Goal: Communication & Community: Answer question/provide support

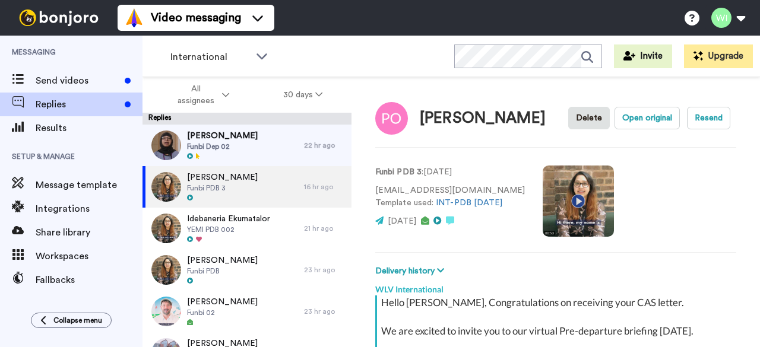
scroll to position [385, 0]
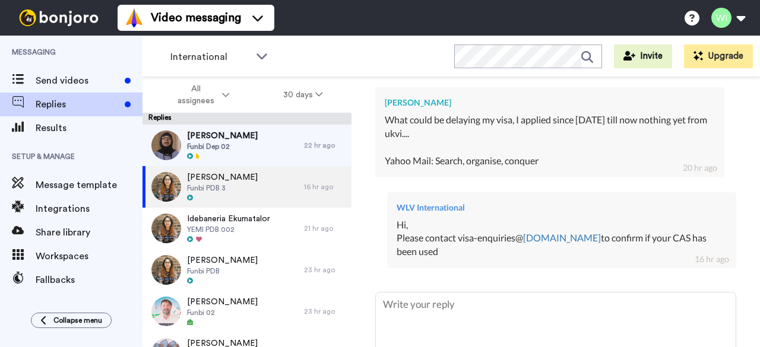
type textarea "x"
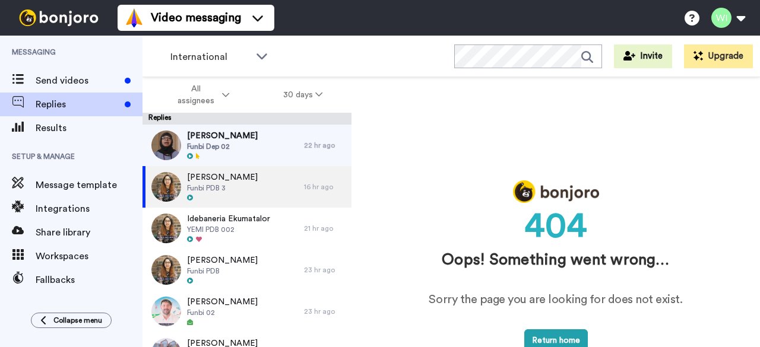
scroll to position [0, 0]
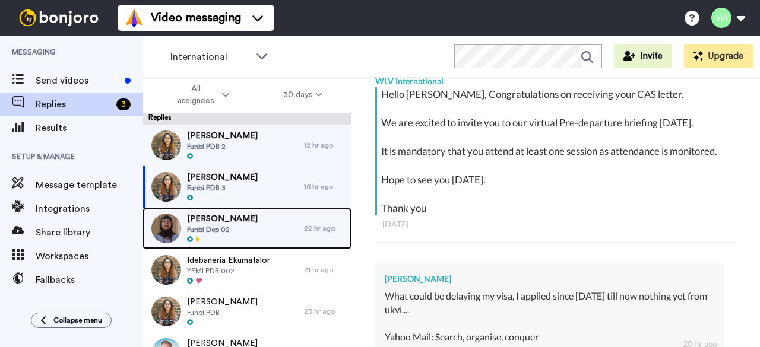
click at [281, 227] on div "Rohith Venkata Funbi Dep 02" at bounding box center [222, 229] width 161 height 42
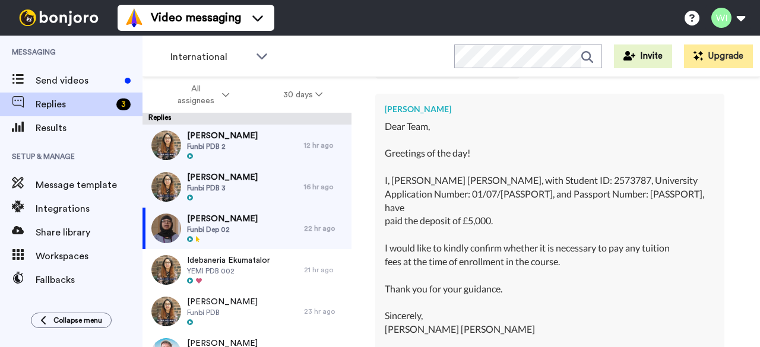
scroll to position [2715, 0]
type textarea "x"
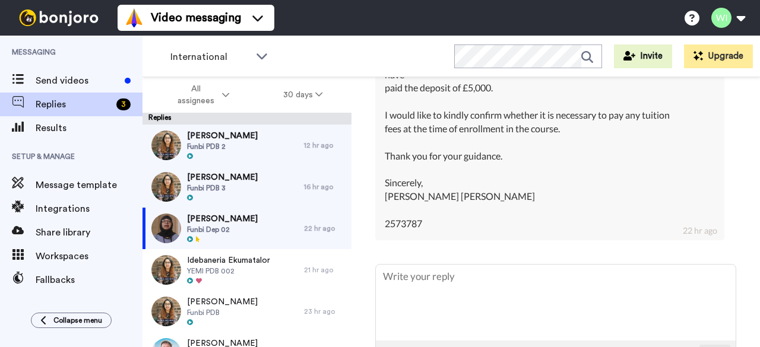
scroll to position [2849, 0]
click at [460, 317] on textarea at bounding box center [556, 303] width 360 height 76
type textarea "\"
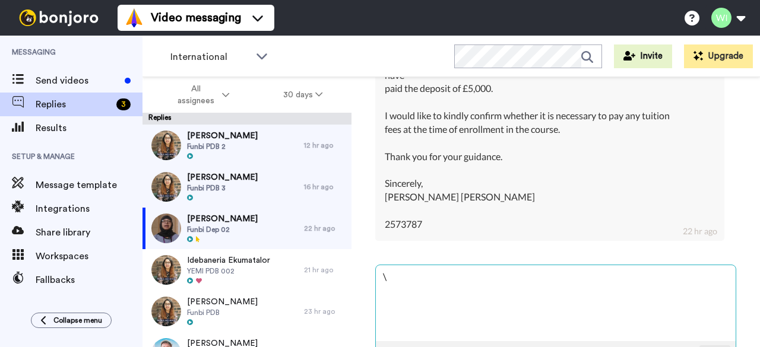
type textarea "x"
type textarea "\h"
type textarea "x"
type textarea "\"
type textarea "x"
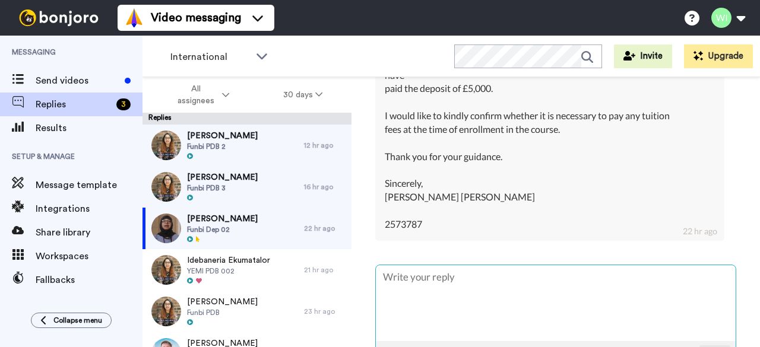
type textarea "x"
type textarea "H"
type textarea "x"
type textarea "Hi"
type textarea "x"
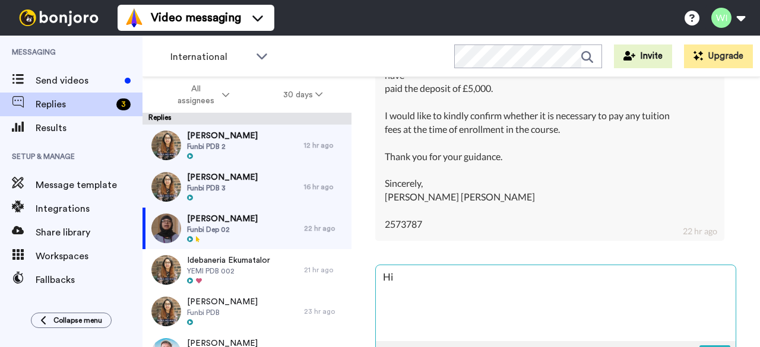
type textarea "Hi"
type textarea "x"
type textarea "Hi"
type textarea "x"
type textarea "Hi,"
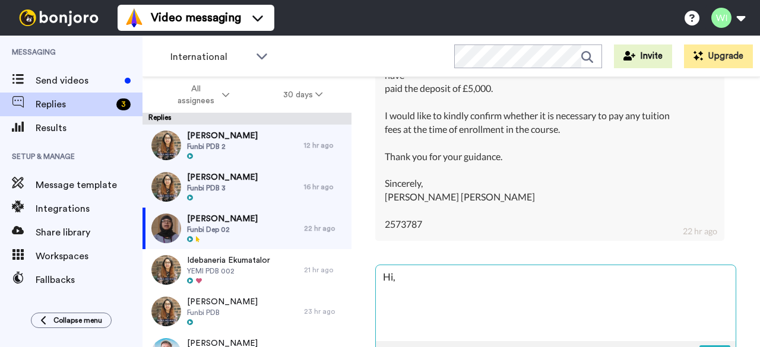
type textarea "x"
type textarea "Hi,"
type textarea "x"
type textarea "Hi, T"
type textarea "x"
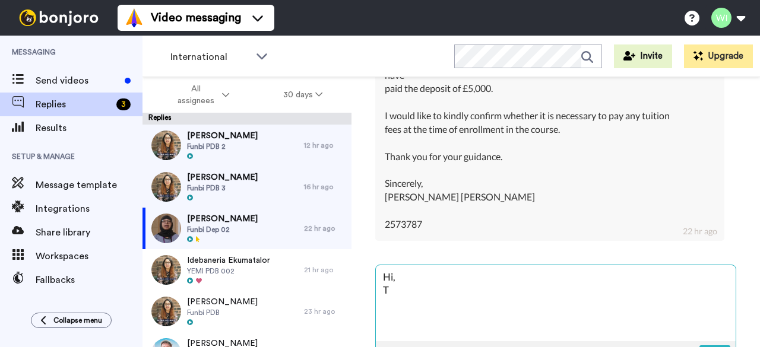
type textarea "Hi, Th"
type textarea "x"
type textarea "Hi, Tha"
type textarea "x"
type textarea "Hi, Than"
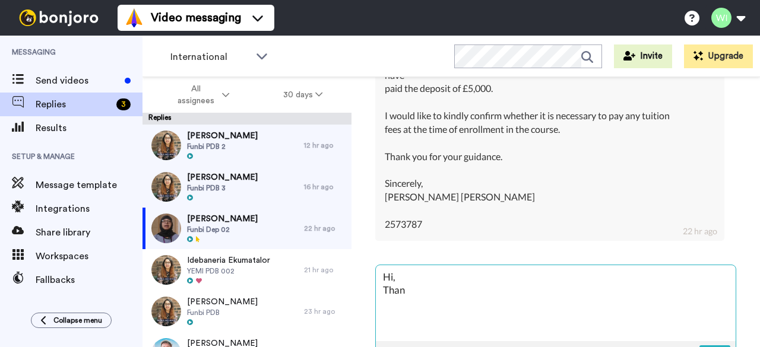
type textarea "x"
type textarea "Hi, Thank"
type textarea "x"
type textarea "Hi, Thank"
type textarea "x"
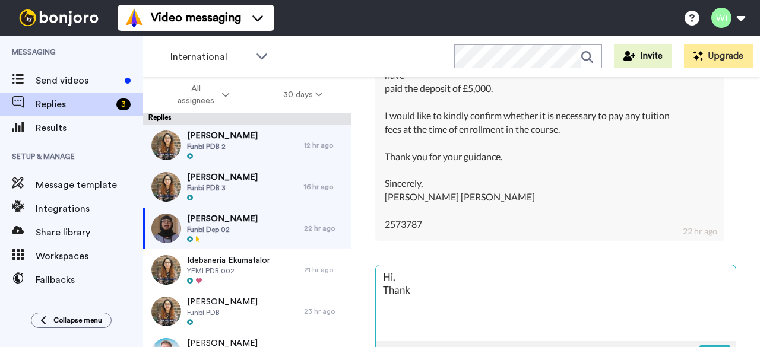
type textarea "Hi, Thank y"
type textarea "x"
type textarea "Hi, Thank yo"
type textarea "x"
type textarea "Hi, Thank you"
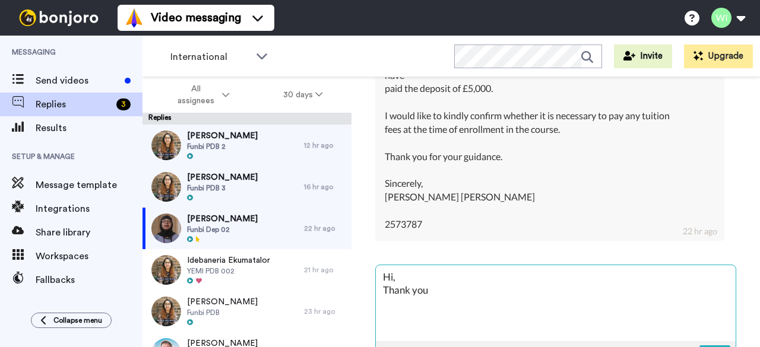
type textarea "x"
type textarea "Hi, Thank you"
type textarea "x"
type textarea "Hi, Thank you f"
type textarea "x"
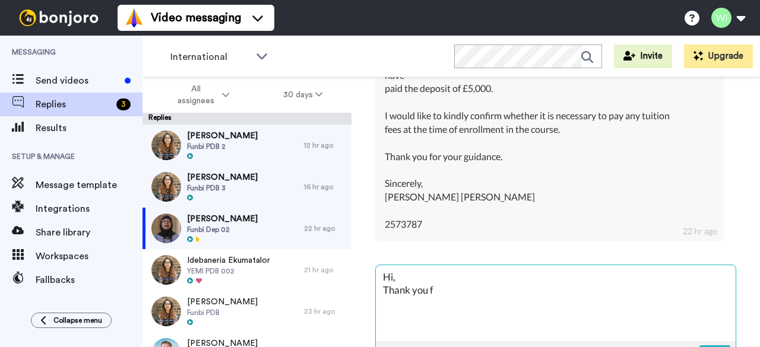
type textarea "Hi, Thank you fo"
type textarea "x"
type textarea "Hi, Thank you for"
type textarea "x"
type textarea "Hi, Thank you for"
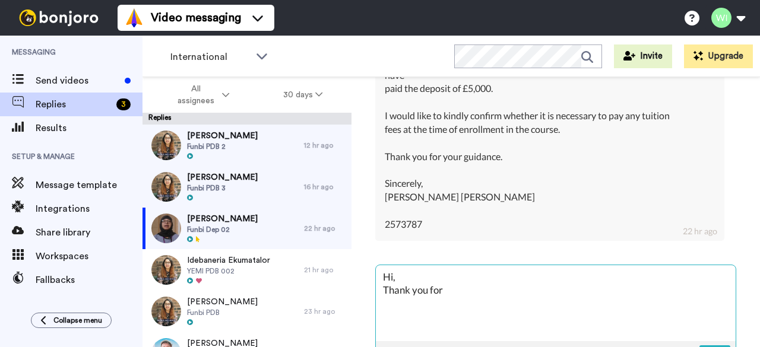
type textarea "x"
type textarea "Hi, Thank you for l"
type textarea "x"
type textarea "Hi, Thank you for le"
type textarea "x"
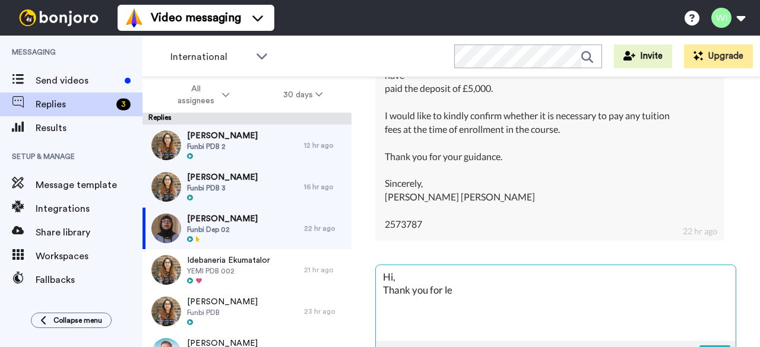
type textarea "Hi, Thank you for let"
type textarea "x"
type textarea "Hi, Thank you for lett"
type textarea "x"
type textarea "Hi, Thank you for letti"
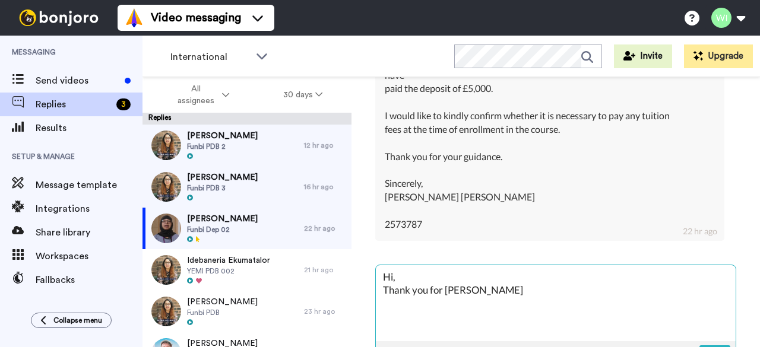
type textarea "x"
type textarea "Hi, Thank you for lettin"
type textarea "x"
type textarea "Hi, Thank you for letting"
type textarea "x"
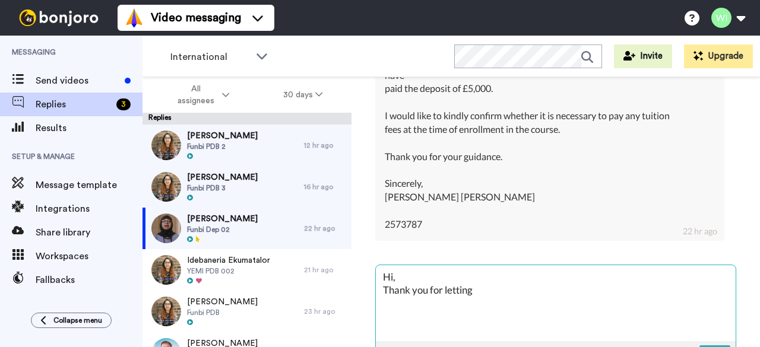
type textarea "Hi, Thank you for letting"
type textarea "x"
type textarea "Hi, Thank you for letting u"
type textarea "x"
type textarea "Hi, Thank you for letting us"
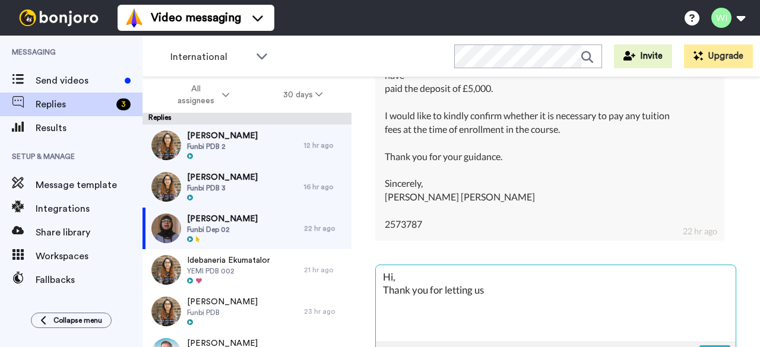
type textarea "x"
type textarea "Hi, Thank you for letting us"
type textarea "x"
type textarea "Hi, Thank you for letting us"
type textarea "x"
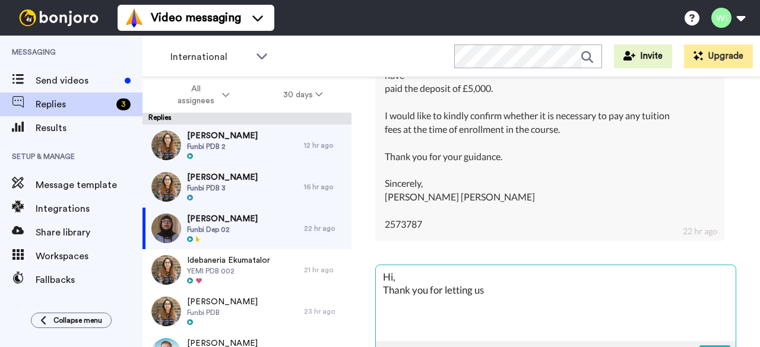
type textarea "Hi, Thank you for letting u"
type textarea "x"
type textarea "Hi, Thank you for letting"
type textarea "x"
type textarea "Hi, Thank you for letting"
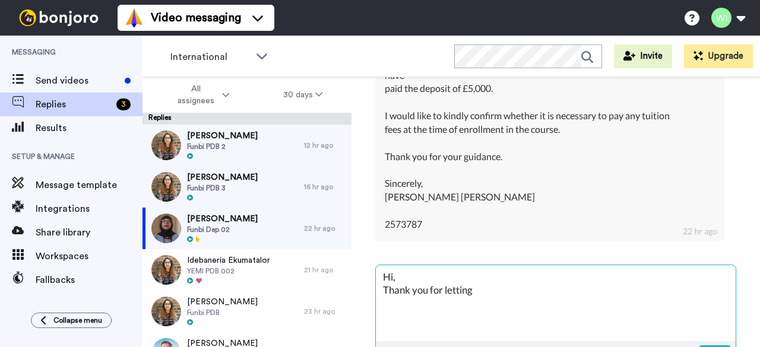
type textarea "x"
type textarea "Hi, Thank you for lettin"
type textarea "x"
type textarea "Hi, Thank you for letti"
type textarea "x"
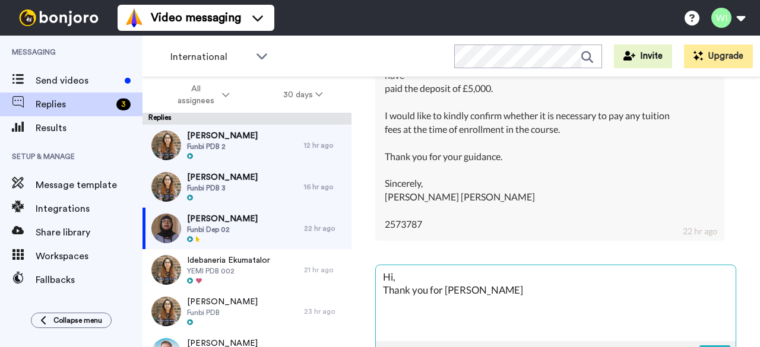
type textarea "Hi, Thank you for lett"
type textarea "x"
type textarea "Hi, Thank you for let"
type textarea "x"
type textarea "Hi, Thank you for le"
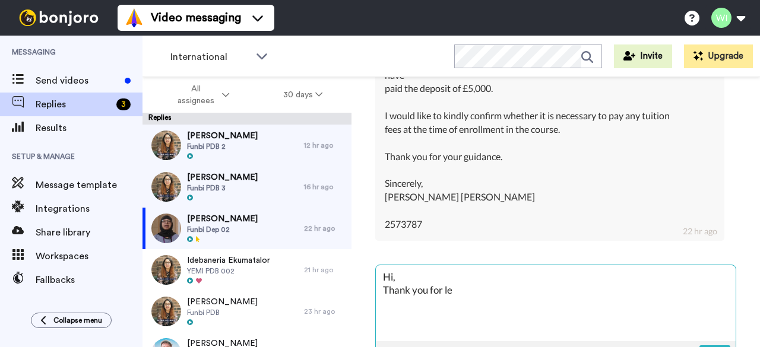
type textarea "x"
type textarea "Hi, Thank you for l"
type textarea "x"
type textarea "Hi, Thank you for ln"
type textarea "x"
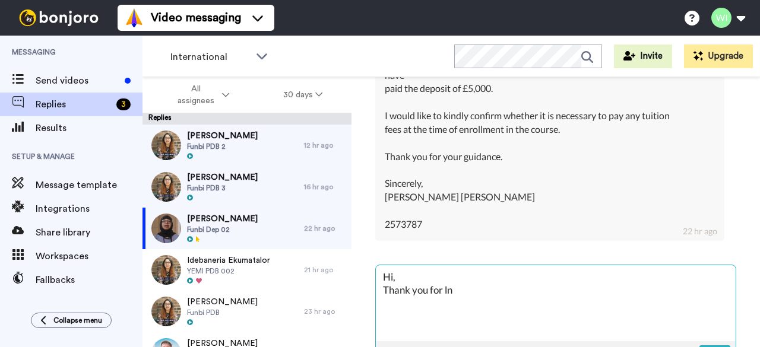
type textarea "Hi, Thank you for lnf"
type textarea "x"
type textarea "Hi, Thank you for lnfr"
type textarea "x"
type textarea "Hi, Thank you for lnf"
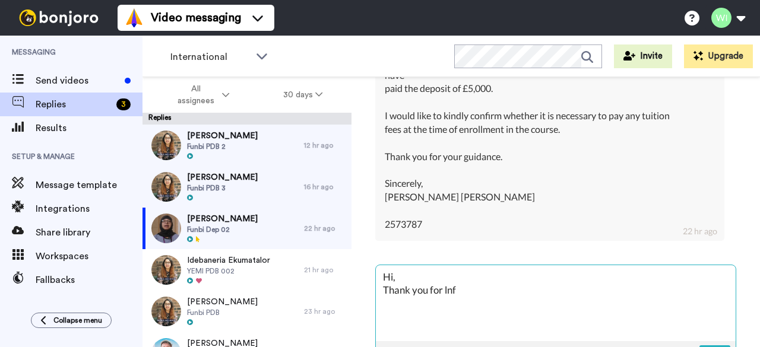
type textarea "x"
type textarea "Hi, Thank you for lnfo"
type textarea "x"
type textarea "Hi, Thank you for lnfor"
type textarea "x"
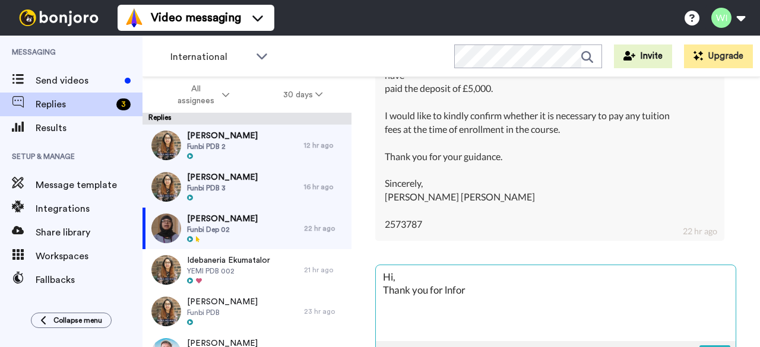
type textarea "Hi, Thank you for lnform"
type textarea "x"
type textarea "Hi, Thank you for lnformi"
type textarea "x"
type textarea "Hi, Thank you for lnformin"
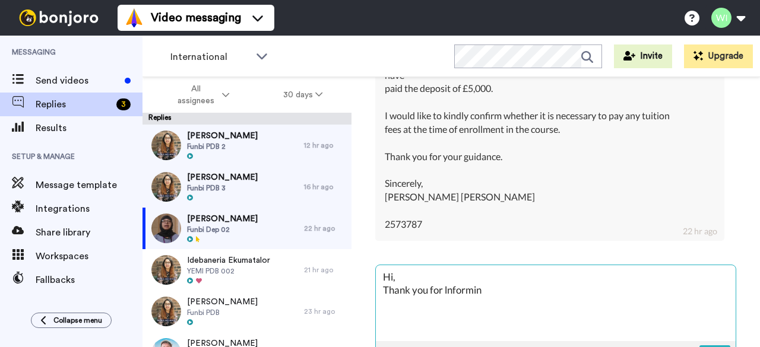
type textarea "x"
type textarea "Hi, Thank you for lnforming"
type textarea "x"
type textarea "Hi, Thank you for lnforming"
type textarea "x"
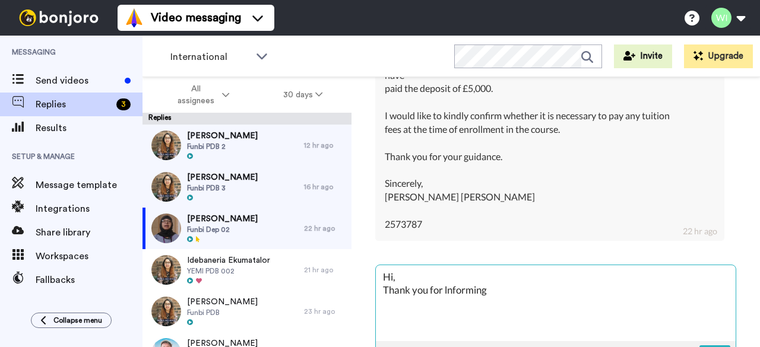
type textarea "Hi, Thank you for lnforming u"
type textarea "x"
type textarea "Hi, Thank you for lnforming us"
type textarea "x"
type textarea "Hi, Thank you for lnforming us"
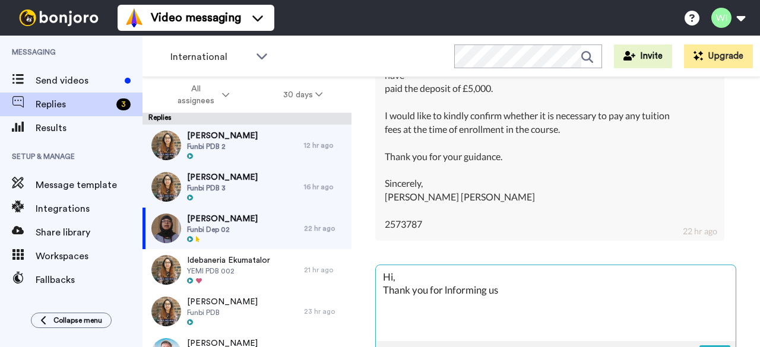
type textarea "x"
type textarea "Hi, Thank you for lnforming us o"
type textarea "x"
type textarea "Hi, Thank you for lnforming us of"
type textarea "x"
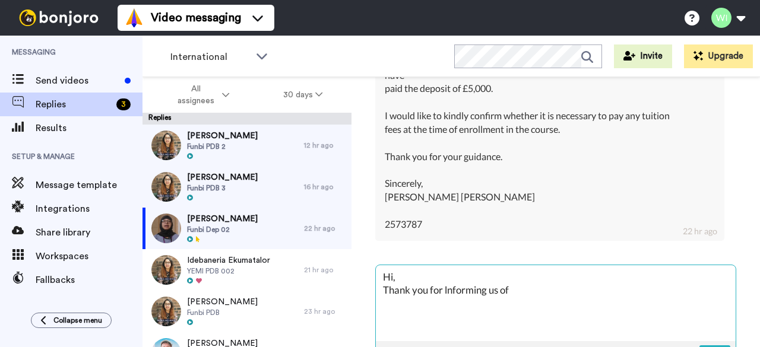
type textarea "Hi, Thank you for lnforming us of"
type textarea "x"
type textarea "Hi, Thank you for lnforming us of y"
type textarea "x"
type textarea "Hi, Thank you for lnforming us of yo"
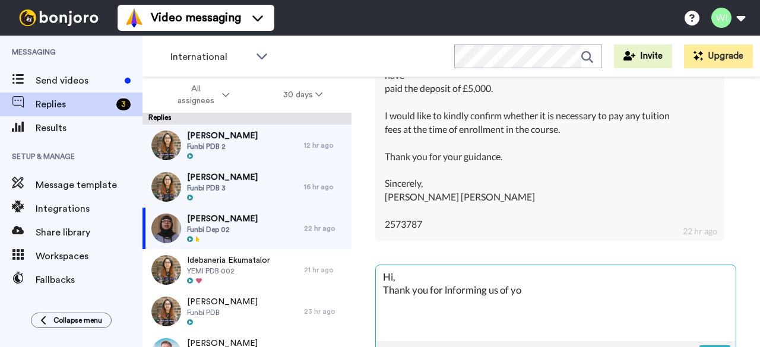
type textarea "x"
type textarea "Hi, Thank you for lnforming us of you"
type textarea "x"
type textarea "Hi, Thank you for lnforming us of your"
type textarea "x"
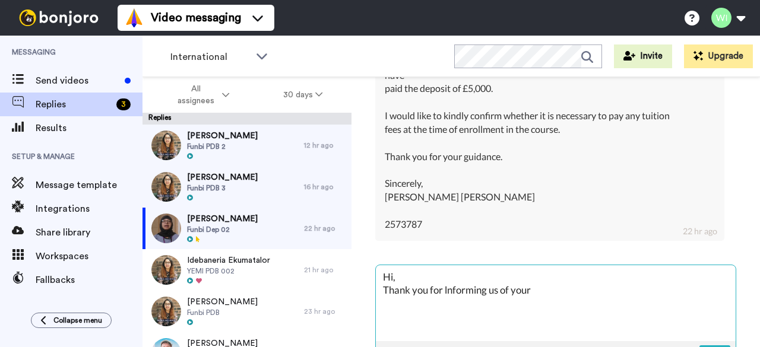
type textarea "Hi, Thank you for lnforming us of your"
type textarea "x"
type textarea "Hi, Thank you for lnforming us of your p"
type textarea "x"
type textarea "Hi, Thank you for lnforming us of your pay"
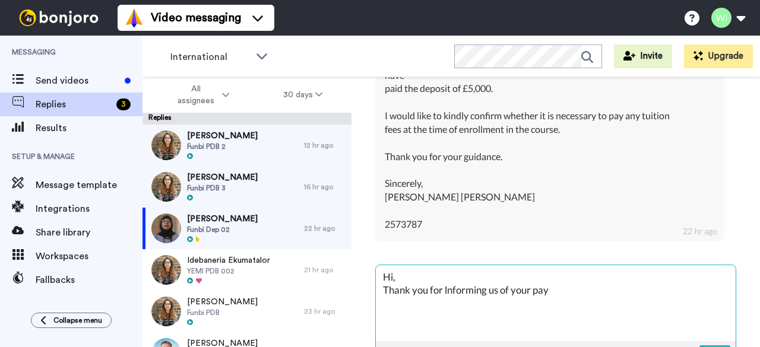
type textarea "x"
type textarea "Hi, Thank you for lnforming us of your paym"
type textarea "x"
type textarea "Hi, Thank you for lnforming us of your paymen"
type textarea "x"
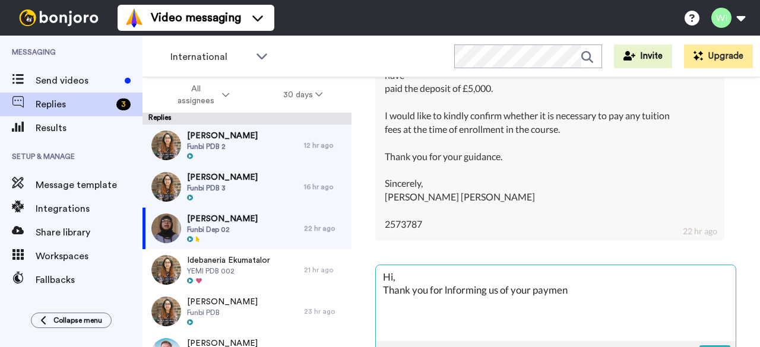
type textarea "Hi, Thank you for lnforming us of your payment"
type textarea "x"
type textarea "Hi, Thank you for lnforming us of your payment"
type textarea "x"
type textarea "Hi, Thank you for lnforming us of your payment"
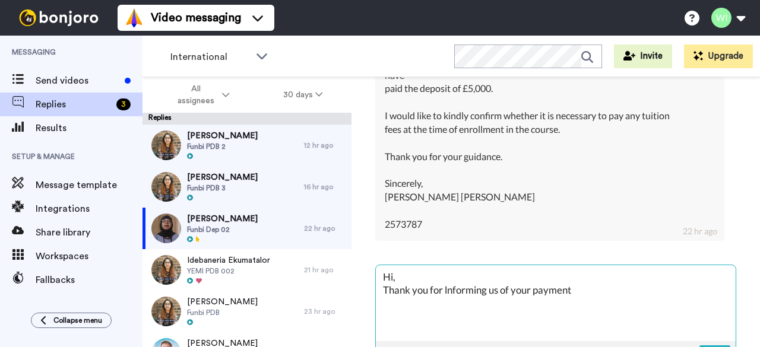
type textarea "x"
type textarea "Hi, Thank you for lnforming us of your paymen"
type textarea "x"
type textarea "Hi, Thank you for lnforming us of your payme"
type textarea "x"
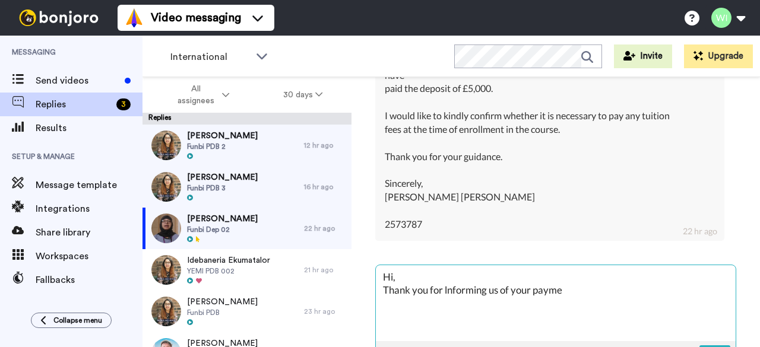
type textarea "Hi, Thank you for lnforming us of your paym"
type textarea "x"
type textarea "Hi, Thank you for lnforming us of your pay"
type textarea "x"
type textarea "Hi, Thank you for lnforming us of your pa"
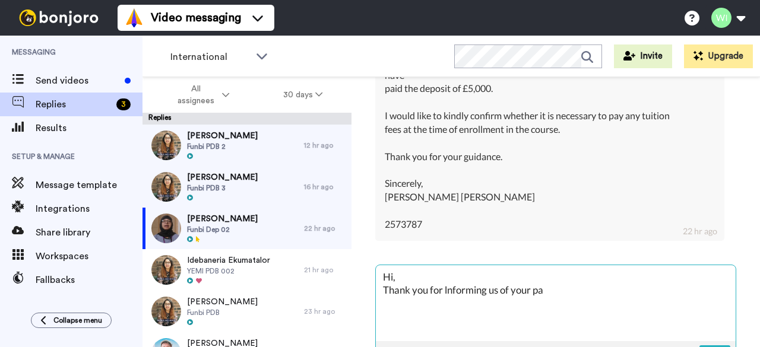
type textarea "x"
type textarea "Hi, Thank you for lnforming us of your p"
type textarea "x"
type textarea "Hi, Thank you for lnforming us of your"
type textarea "x"
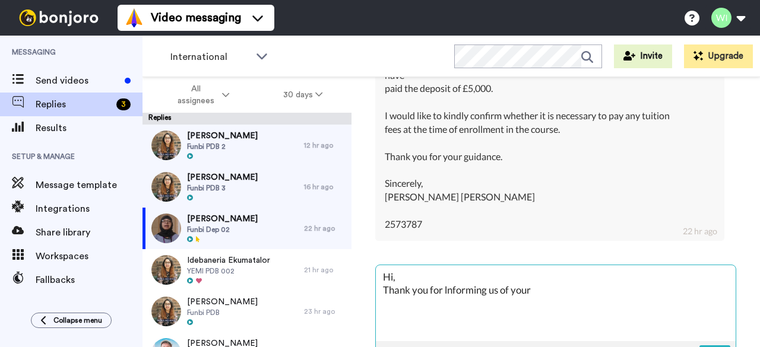
type textarea "Hi, Thank you for lnforming us of your d"
type textarea "x"
type textarea "Hi, Thank you for lnforming us of your de"
type textarea "x"
type textarea "Hi, Thank you for lnforming us of your dep"
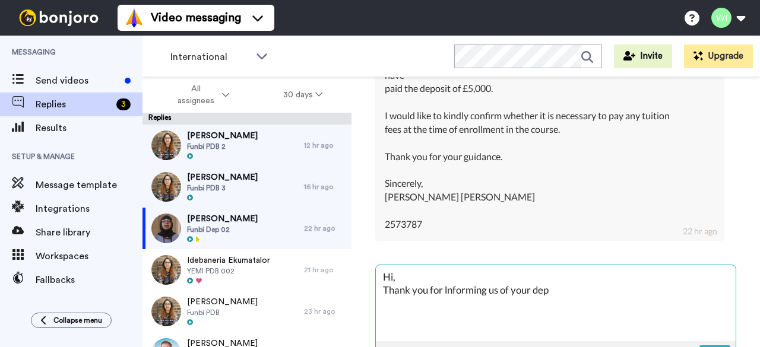
type textarea "x"
type textarea "Hi, Thank you for lnforming us of your depo"
type textarea "x"
type textarea "Hi, Thank you for lnforming us of your depos"
type textarea "x"
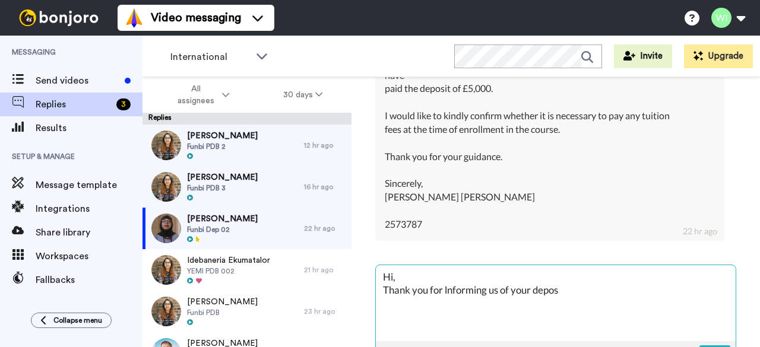
type textarea "Hi, Thank you for lnforming us of your deposi"
type textarea "x"
type textarea "Hi, Thank you for lnforming us of your deposit"
type textarea "x"
type textarea "Hi, Thank you for lnforming us of your deposit"
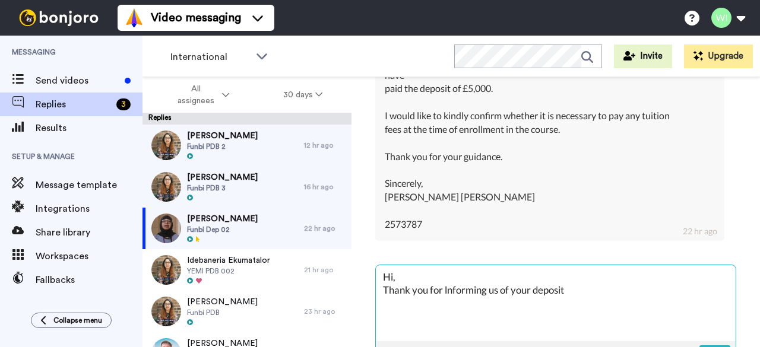
type textarea "x"
type textarea "Hi, Thank you for lnforming us of your deposit p"
type textarea "x"
type textarea "Hi, Thank you for lnforming us of your deposit pay"
type textarea "x"
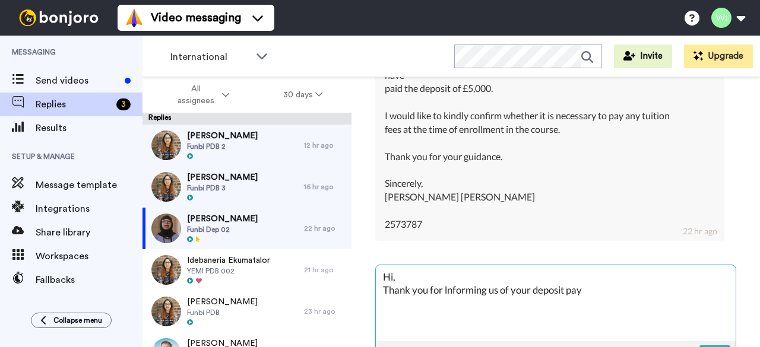
type textarea "Hi, Thank you for lnforming us of your deposit paym"
type textarea "x"
type textarea "Hi, Thank you for lnforming us of your deposit payme"
type textarea "x"
type textarea "Hi, Thank you for lnforming us of your deposit paymeb"
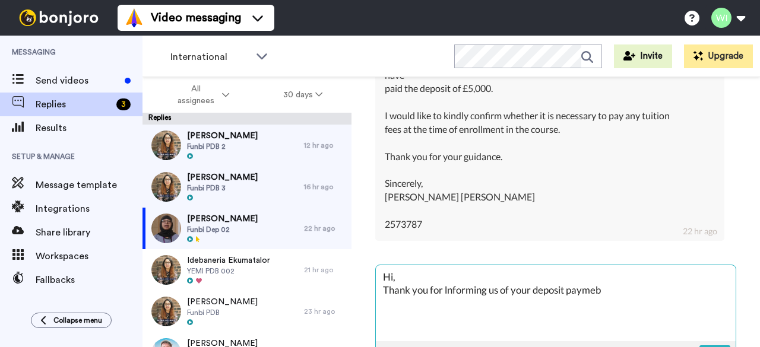
type textarea "x"
type textarea "Hi, Thank you for lnforming us of your deposit payme"
type textarea "x"
type textarea "Hi, Thank you for lnforming us of your deposit paymen"
type textarea "x"
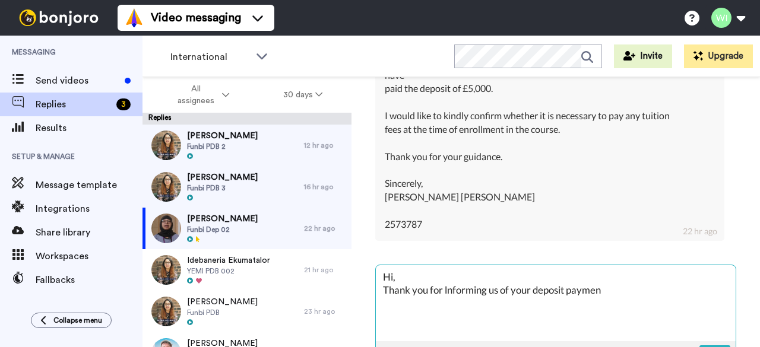
type textarea "Hi, Thank you for lnforming us of your deposit payment"
type textarea "x"
type textarea "Hi, Thank you for lnforming us of your deposit payment"
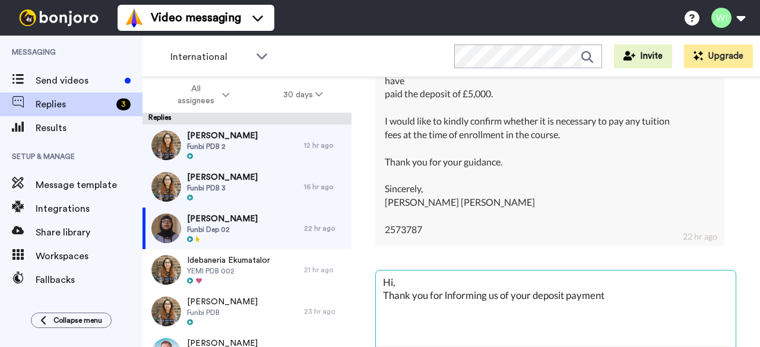
scroll to position [2853, 0]
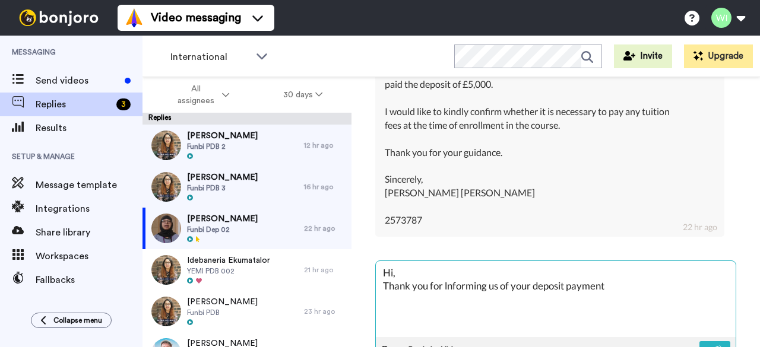
type textarea "x"
type textarea "Hi, Thank you for lnforming us of your deposit payment"
type textarea "x"
type textarea "Hi, Thank you for lnforming us of your deposit payment."
click at [430, 328] on textarea "Hi, Thank you for lnforming us of your deposit payment. And to answer your ques…" at bounding box center [556, 299] width 360 height 76
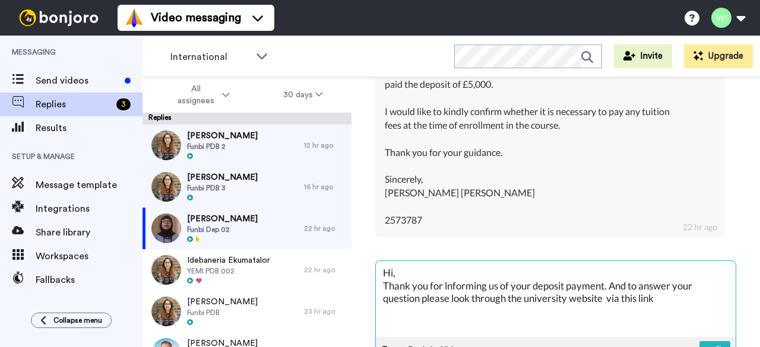
paste textarea "https://www.wlv.ac.uk/apply/funding-costs-fees-and-support/how-to-pay/"
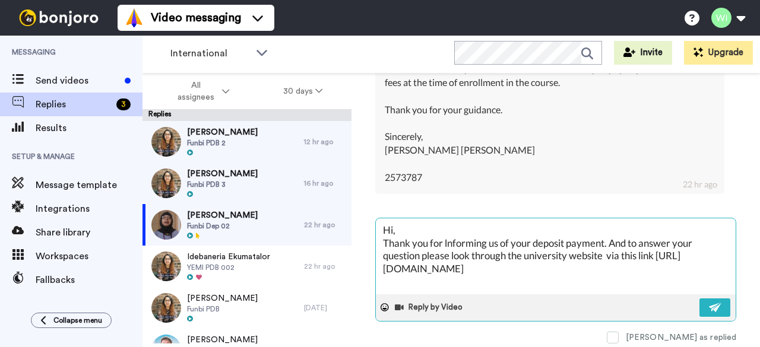
scroll to position [2926, 0]
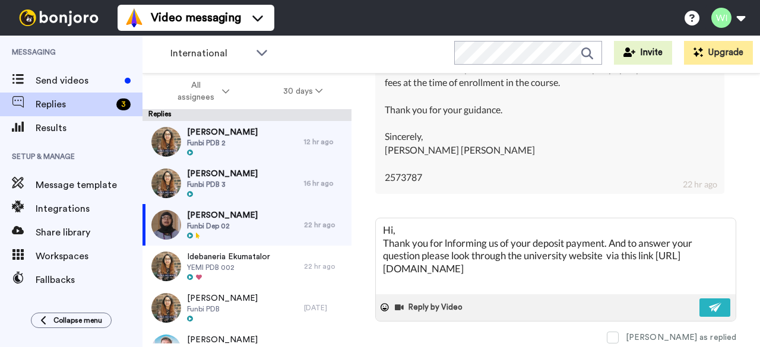
click at [644, 169] on div "Dear Team, Greetings of the day! I, Borra Rohith Venkata Sriram, with Student I…" at bounding box center [550, 63] width 330 height 244
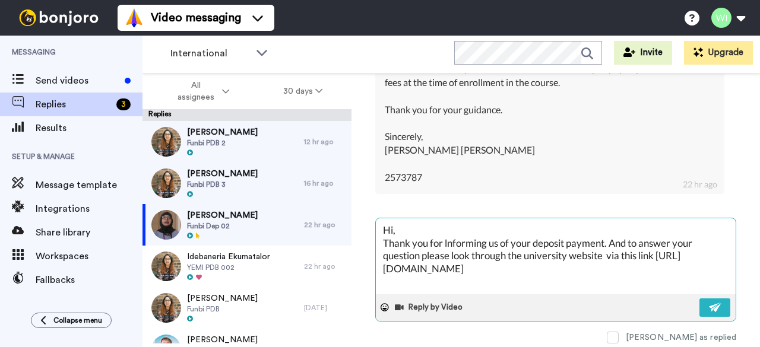
click at [709, 262] on textarea "Hi, Thank you for lnforming us of your deposit payment. And to answer your ques…" at bounding box center [556, 256] width 360 height 76
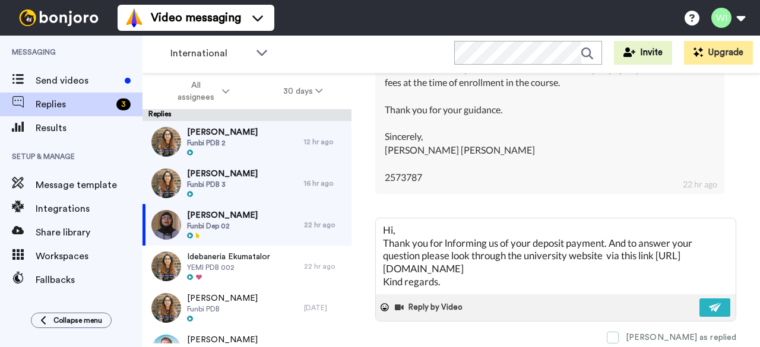
click at [618, 332] on span at bounding box center [612, 338] width 12 height 12
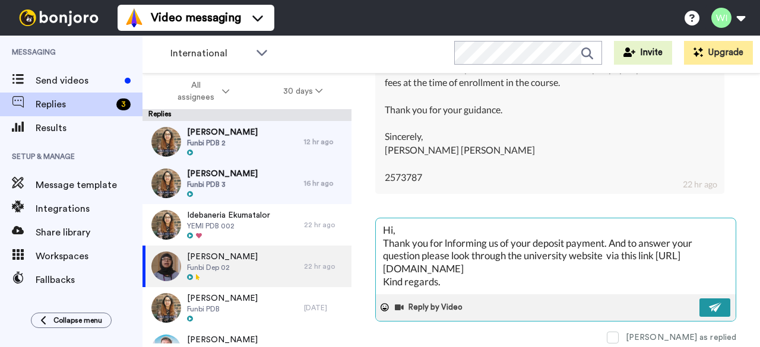
click at [716, 304] on button at bounding box center [714, 307] width 31 height 18
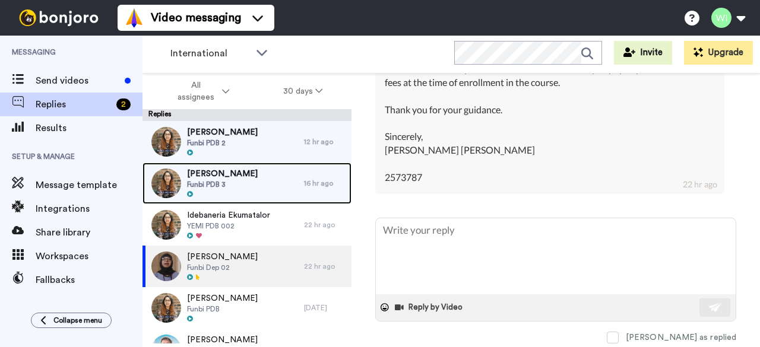
click at [265, 174] on div "Priscilla Onwuka Funbi PDB 3" at bounding box center [222, 184] width 161 height 42
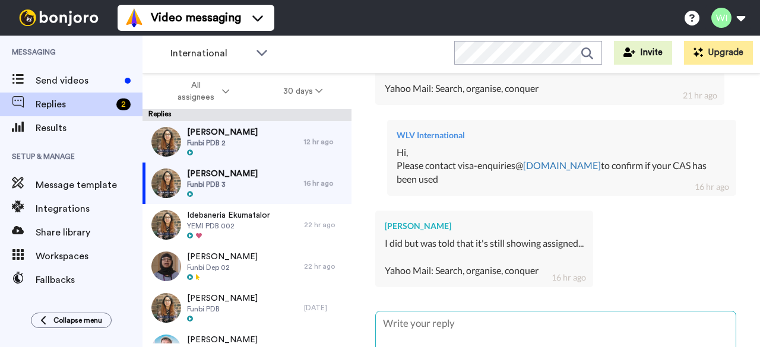
scroll to position [553, 0]
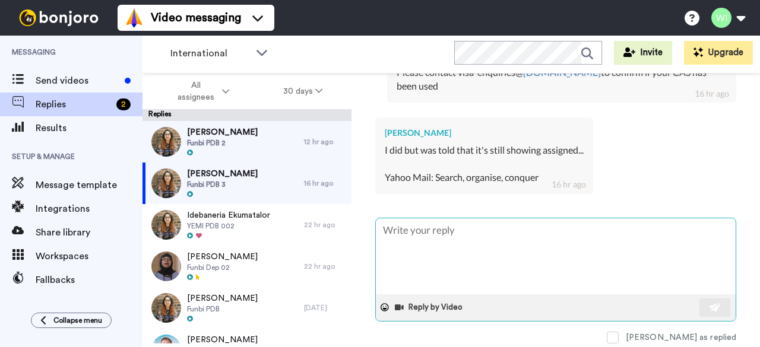
click at [449, 228] on textarea at bounding box center [556, 256] width 360 height 76
click at [471, 218] on textarea at bounding box center [556, 256] width 360 height 76
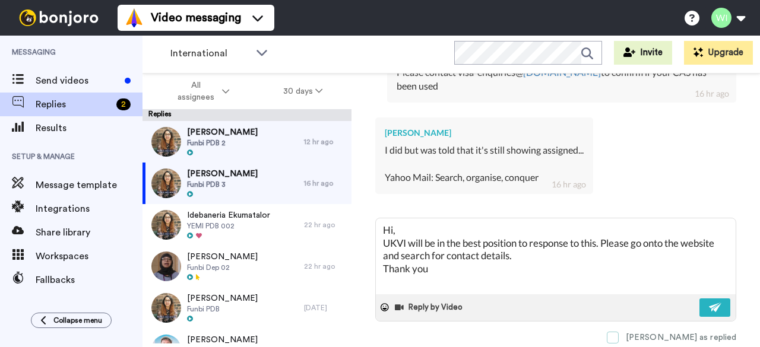
click at [618, 332] on span at bounding box center [612, 338] width 12 height 12
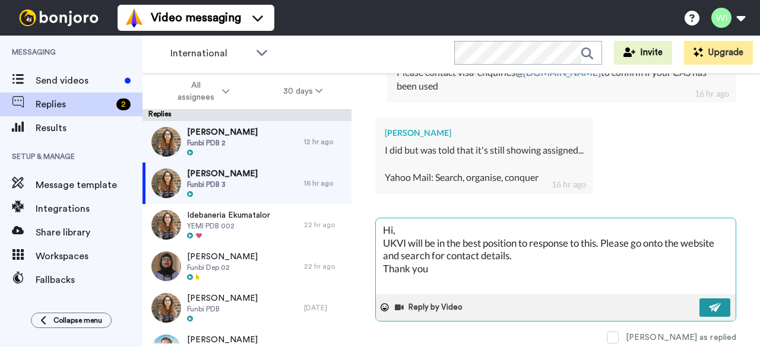
click at [711, 303] on img at bounding box center [715, 307] width 13 height 9
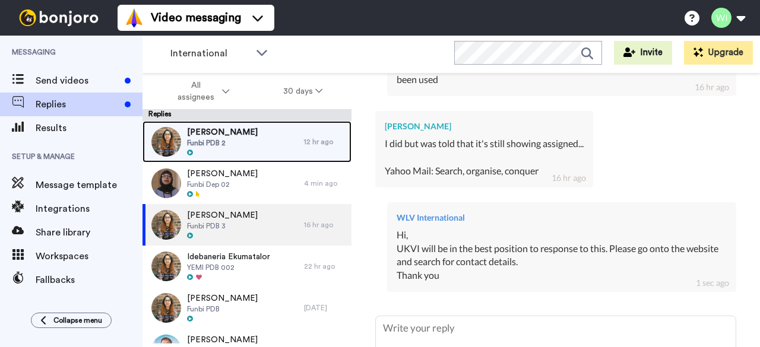
click at [249, 144] on div "Chiamaka Ubah Funbi PDB 2" at bounding box center [222, 142] width 161 height 42
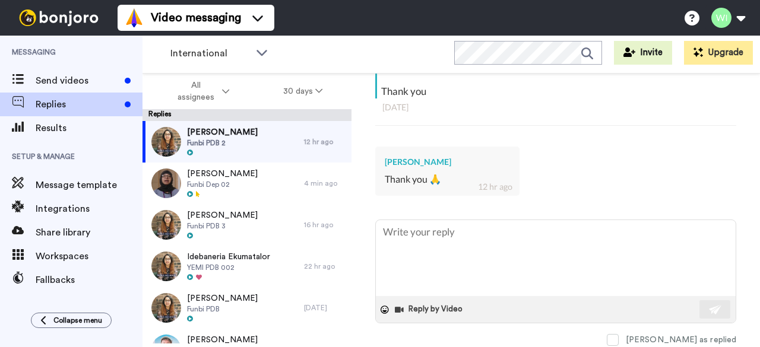
scroll to position [344, 0]
click at [618, 332] on span at bounding box center [612, 338] width 12 height 12
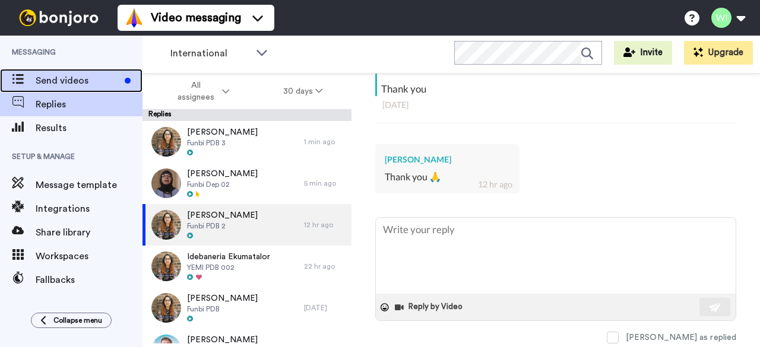
click at [45, 81] on span "Send videos" at bounding box center [78, 81] width 84 height 14
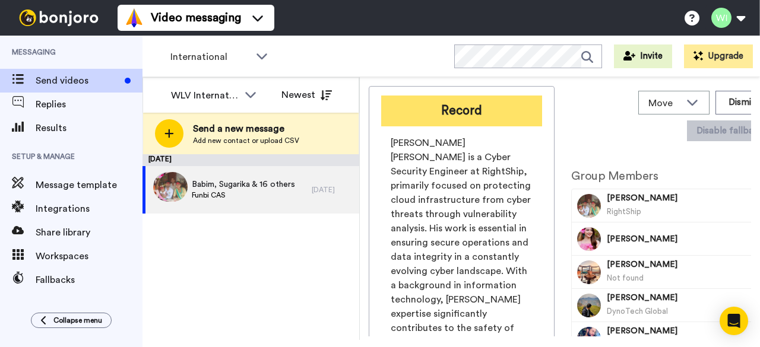
click at [452, 107] on button "Record" at bounding box center [461, 111] width 161 height 31
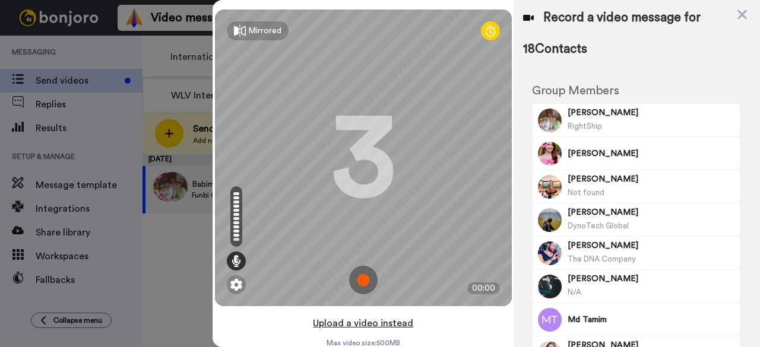
click at [363, 324] on button "Upload a video instead" at bounding box center [362, 323] width 107 height 15
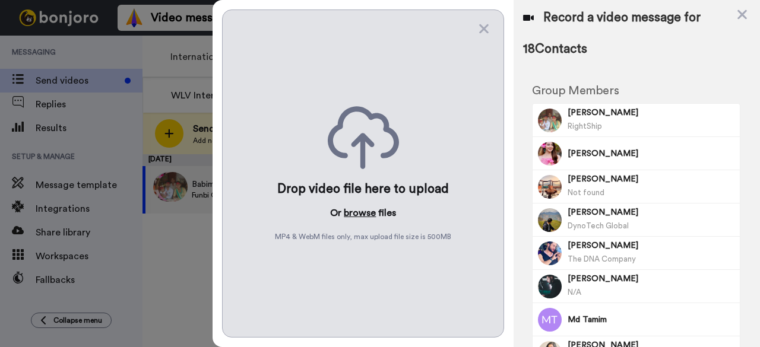
click at [362, 206] on button "browse" at bounding box center [360, 213] width 32 height 14
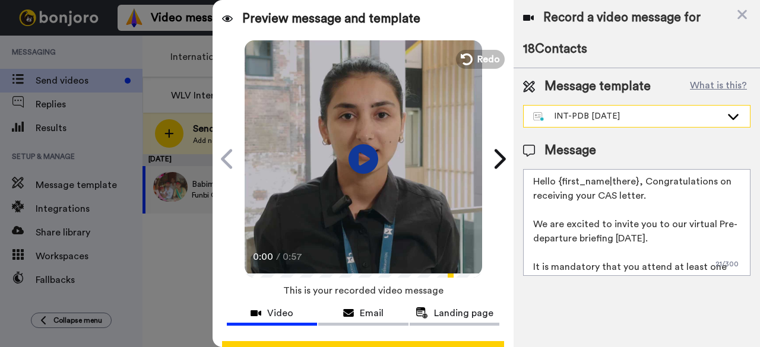
click at [733, 115] on icon at bounding box center [733, 116] width 14 height 12
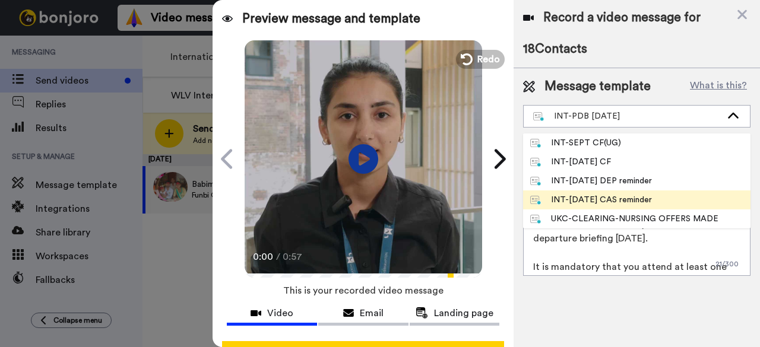
click at [596, 201] on div "INT-[DATE] CAS reminder" at bounding box center [591, 200] width 122 height 12
type textarea "Hi {first_name| }, This is a final reminder that the CAS request deadline is fa…"
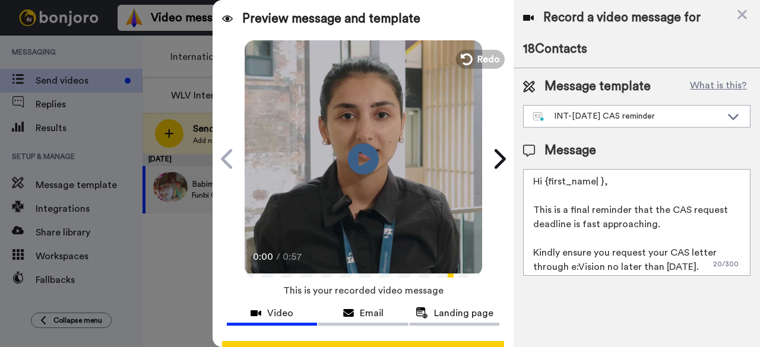
click at [357, 157] on icon "Play/Pause" at bounding box center [363, 159] width 31 height 56
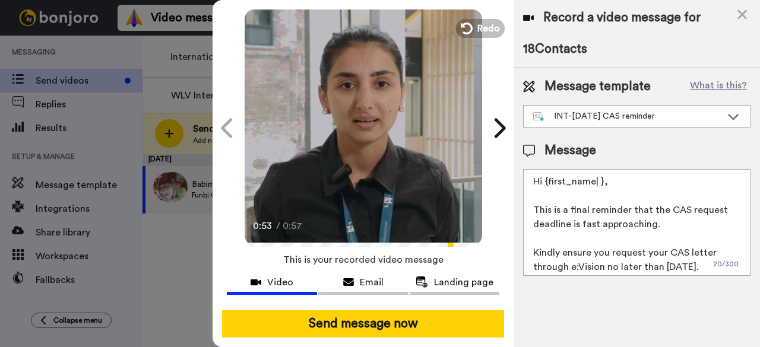
click at [169, 247] on div at bounding box center [380, 173] width 760 height 347
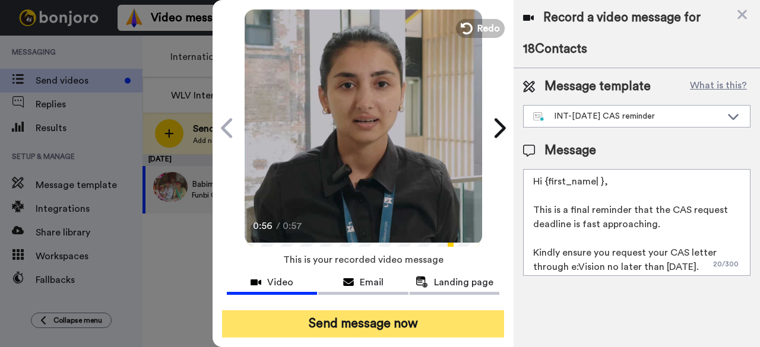
click at [377, 310] on button "Send message now" at bounding box center [363, 323] width 282 height 27
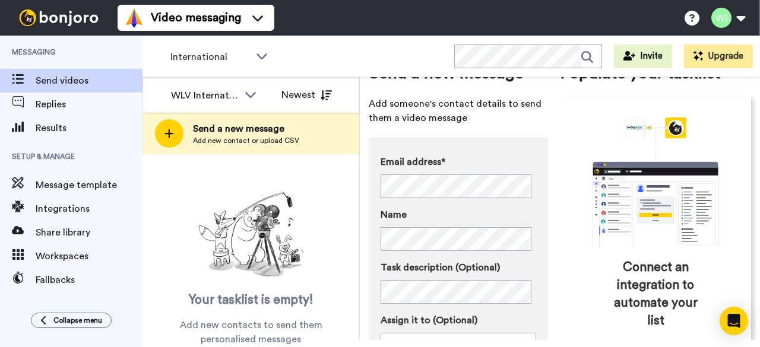
click at [228, 137] on span "Add new contact or upload CSV" at bounding box center [246, 140] width 106 height 9
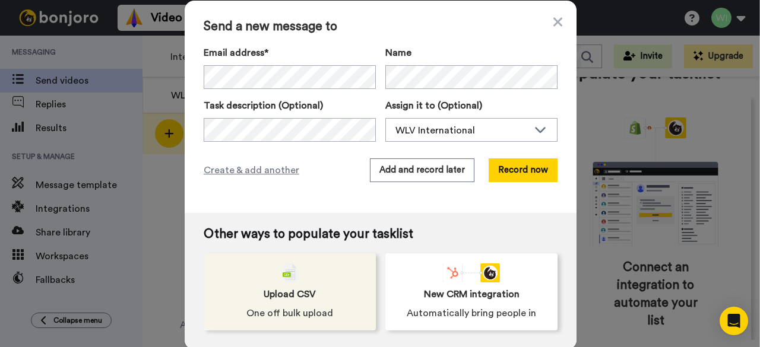
click at [307, 296] on span "Upload CSV" at bounding box center [289, 294] width 52 height 14
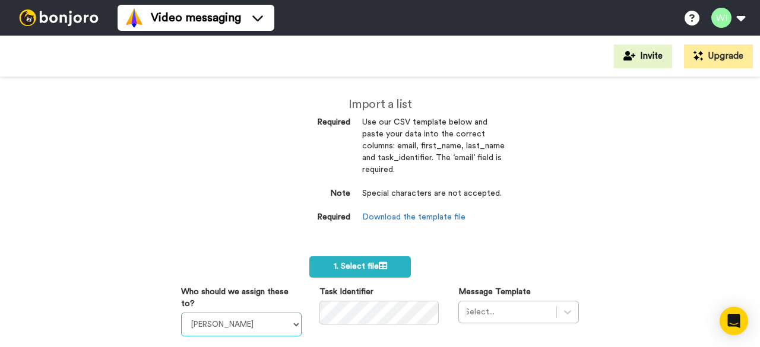
click at [290, 319] on select "[PERSON_NAME] [PERSON_NAME] WLV Academic (FSE) [PERSON_NAME] Ademokoya UK Recru…" at bounding box center [241, 325] width 120 height 24
select select "d575366b-34de-4d4d-ba6c-d2d11e507584"
click at [181, 313] on select "[PERSON_NAME] [PERSON_NAME] WLV Academic (FSE) [PERSON_NAME] Ademokoya UK Recru…" at bounding box center [241, 325] width 120 height 24
click at [484, 307] on div "Select..." at bounding box center [518, 312] width 120 height 23
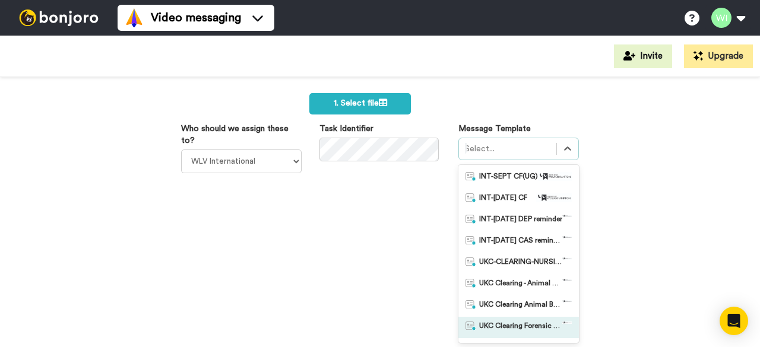
scroll to position [109, 0]
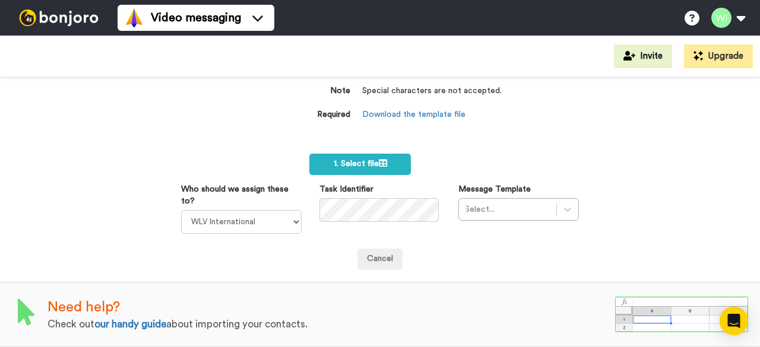
click at [253, 251] on div "Cancel" at bounding box center [380, 259] width 398 height 21
click at [522, 199] on div "Select..." at bounding box center [518, 209] width 120 height 23
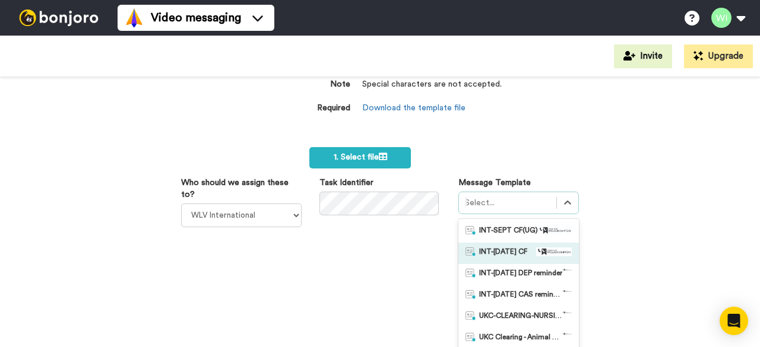
scroll to position [163, 0]
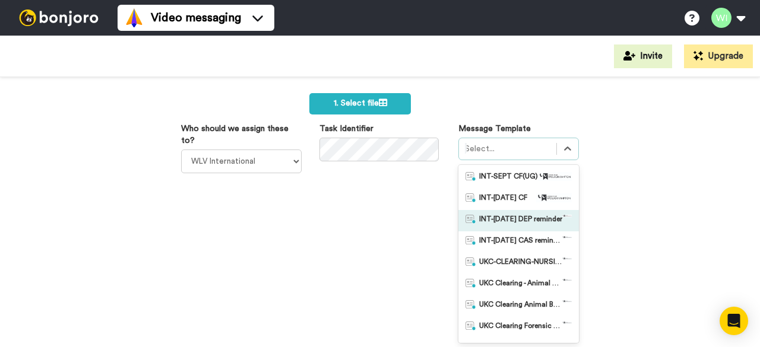
click at [505, 221] on span "INT-[DATE] DEP reminder" at bounding box center [520, 221] width 83 height 12
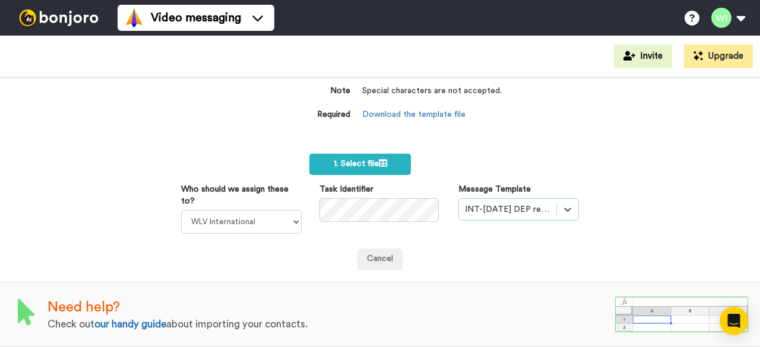
scroll to position [109, 0]
click at [367, 160] on span "1. Select file" at bounding box center [360, 164] width 53 height 8
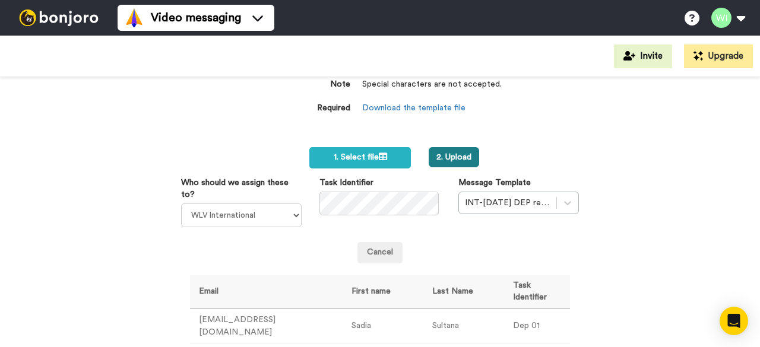
click at [439, 159] on button "2. Upload" at bounding box center [453, 157] width 50 height 20
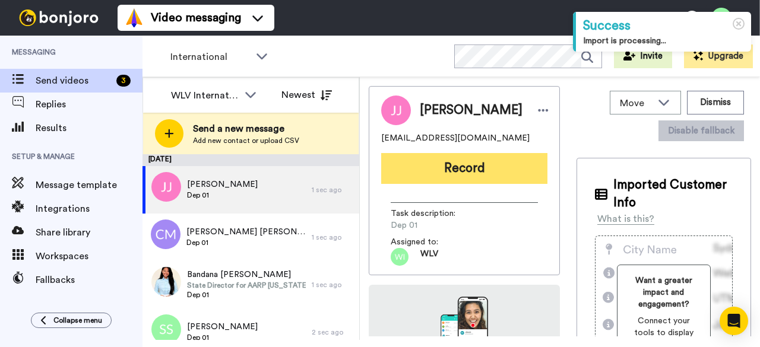
click at [457, 176] on button "Record" at bounding box center [464, 168] width 166 height 31
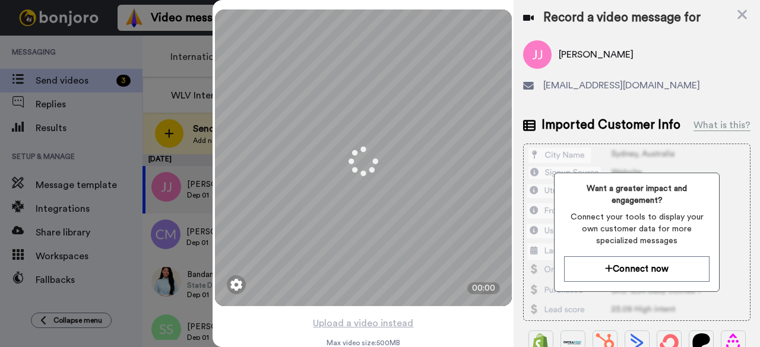
scroll to position [2, 0]
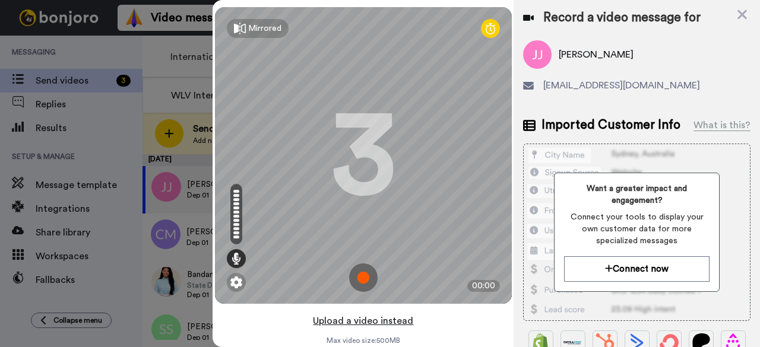
click at [363, 316] on button "Upload a video instead" at bounding box center [362, 320] width 107 height 15
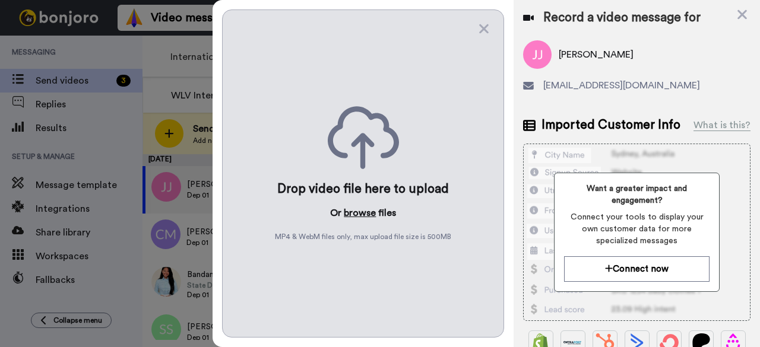
click at [365, 212] on button "browse" at bounding box center [360, 213] width 32 height 14
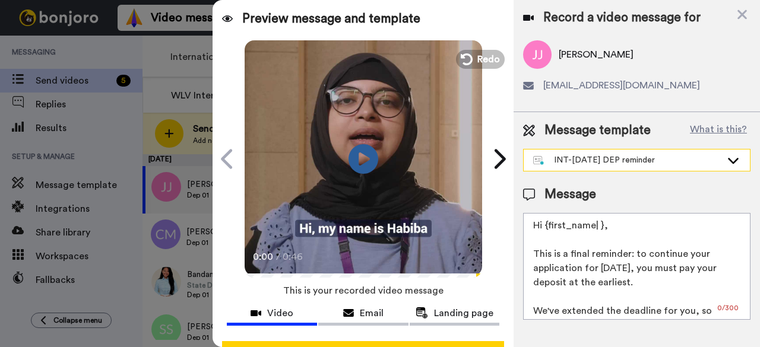
click at [736, 161] on icon at bounding box center [733, 161] width 11 height 6
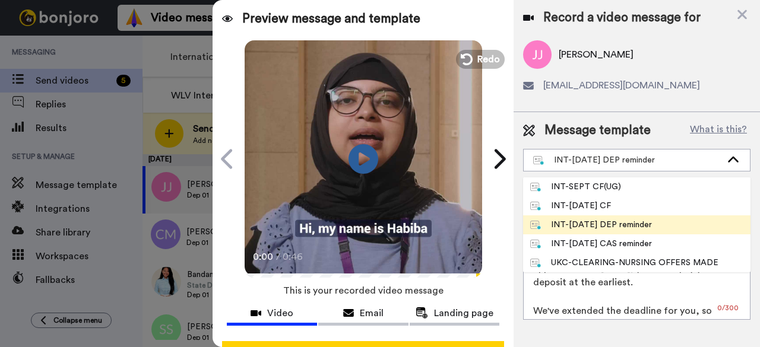
click at [641, 225] on div "INT-Sept 25 DEP reminder" at bounding box center [591, 225] width 122 height 12
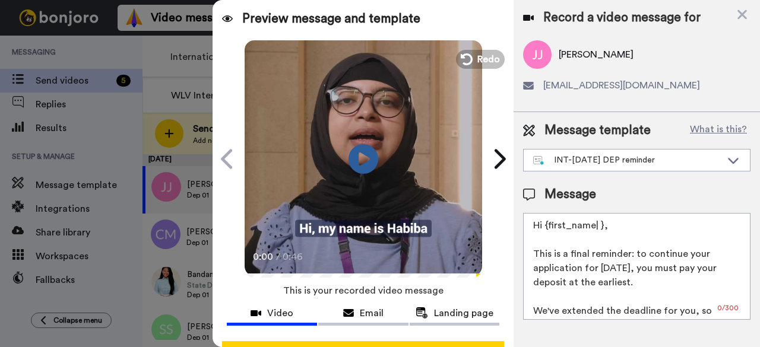
scroll to position [109, 0]
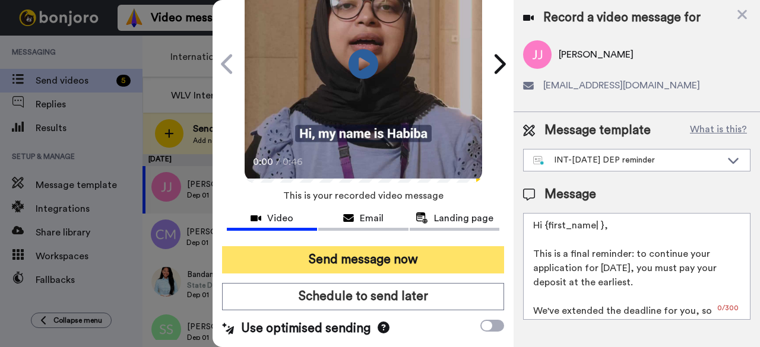
click at [386, 246] on button "Send message now" at bounding box center [363, 259] width 282 height 27
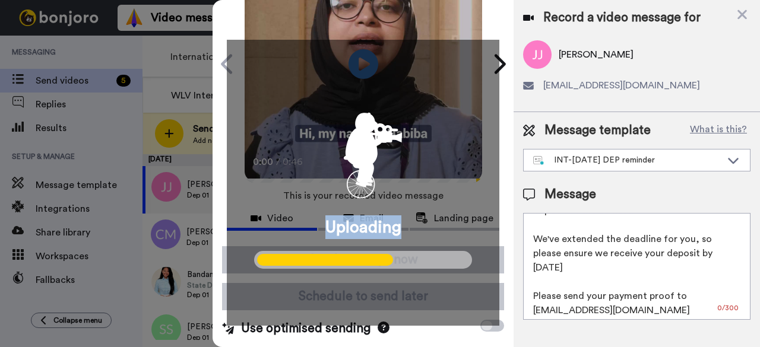
scroll to position [74, 0]
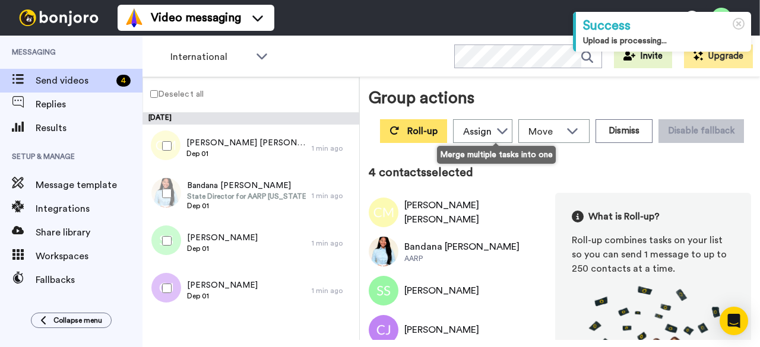
click at [437, 129] on span "Roll-up" at bounding box center [422, 130] width 30 height 9
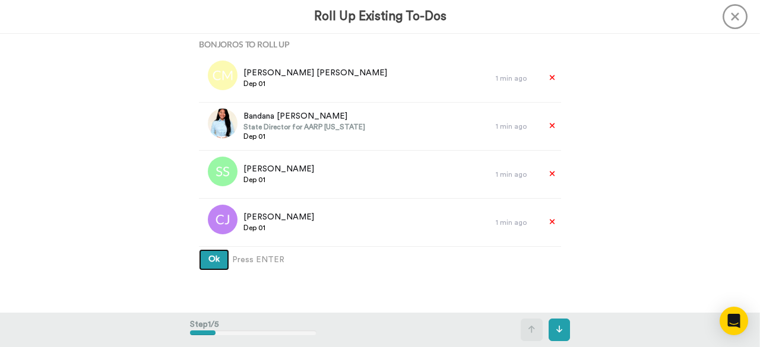
click at [201, 259] on button "Ok" at bounding box center [214, 259] width 30 height 21
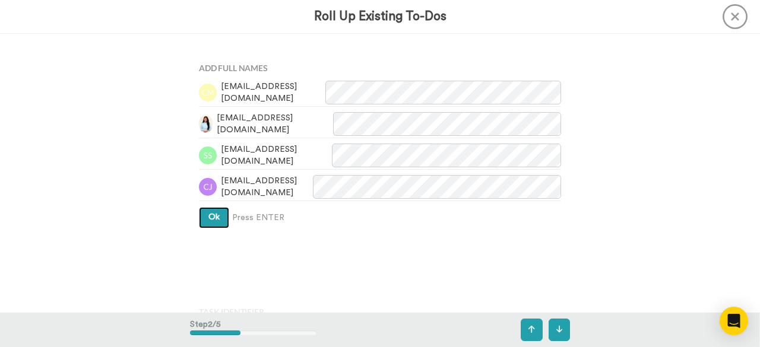
click at [215, 217] on span "Ok" at bounding box center [213, 217] width 11 height 8
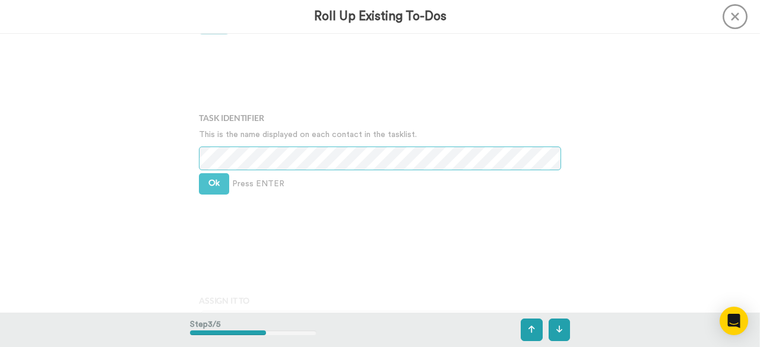
scroll to position [474, 0]
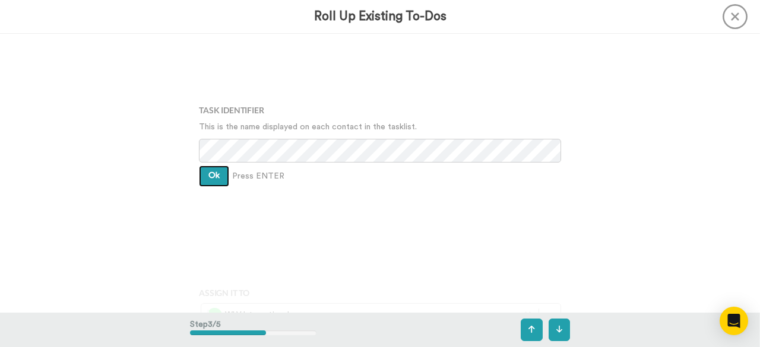
click at [214, 174] on span "Ok" at bounding box center [213, 175] width 11 height 8
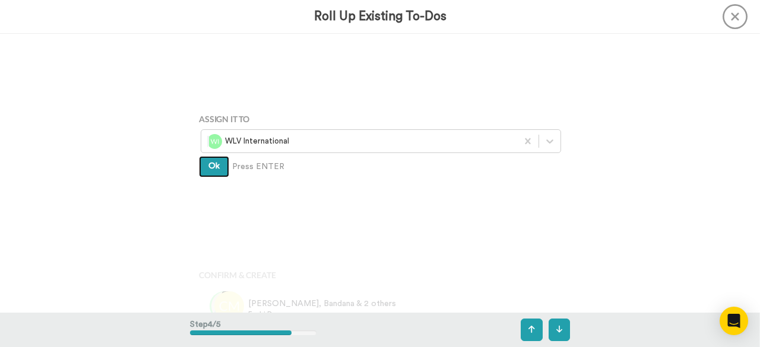
click at [214, 174] on button "Ok" at bounding box center [214, 166] width 30 height 21
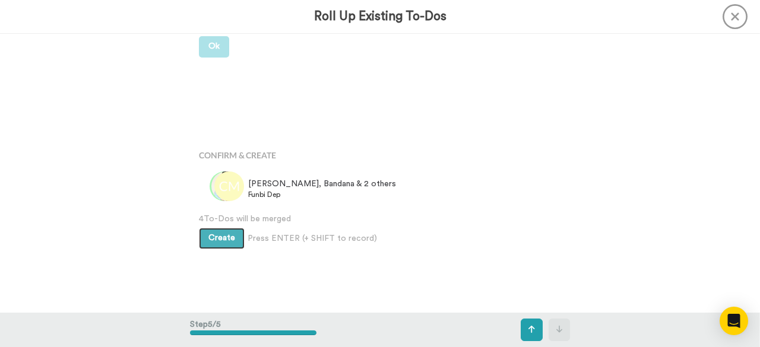
scroll to position [768, 0]
click at [220, 246] on button "Create" at bounding box center [222, 237] width 46 height 21
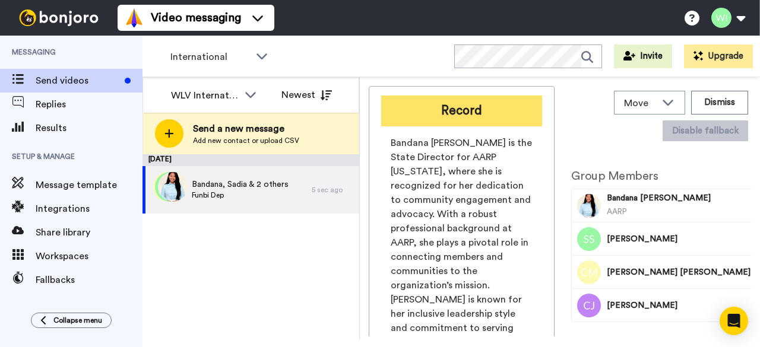
click at [487, 113] on button "Record" at bounding box center [461, 111] width 161 height 31
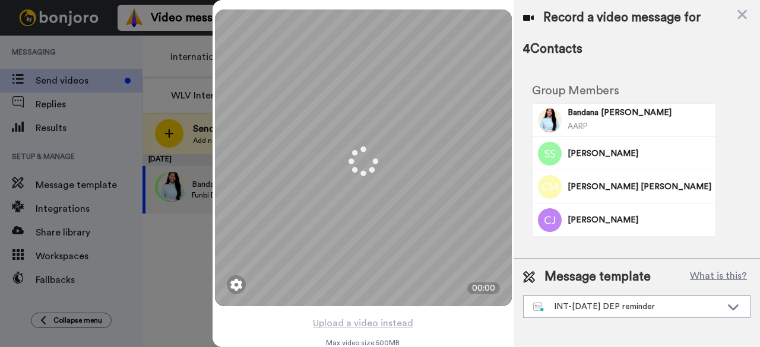
scroll to position [42, 0]
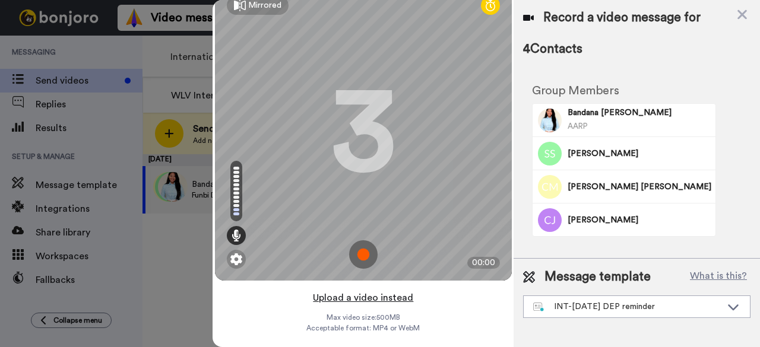
click at [358, 290] on button "Upload a video instead" at bounding box center [362, 297] width 107 height 15
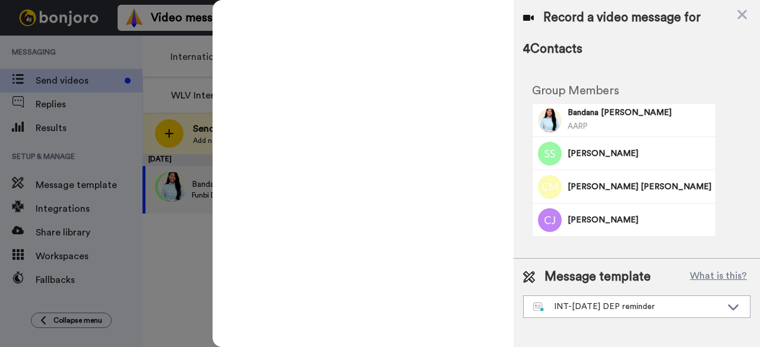
scroll to position [0, 0]
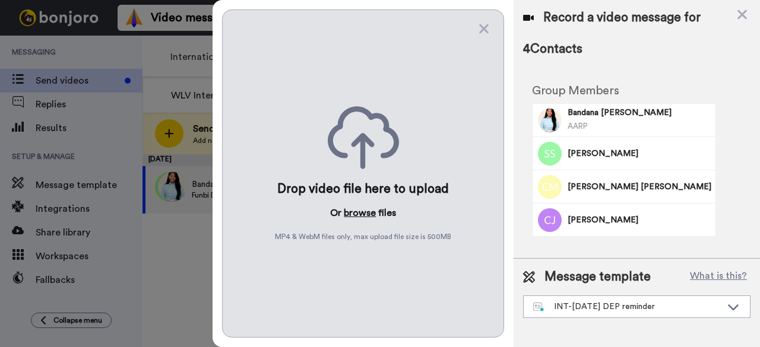
click at [355, 210] on button "browse" at bounding box center [360, 213] width 32 height 14
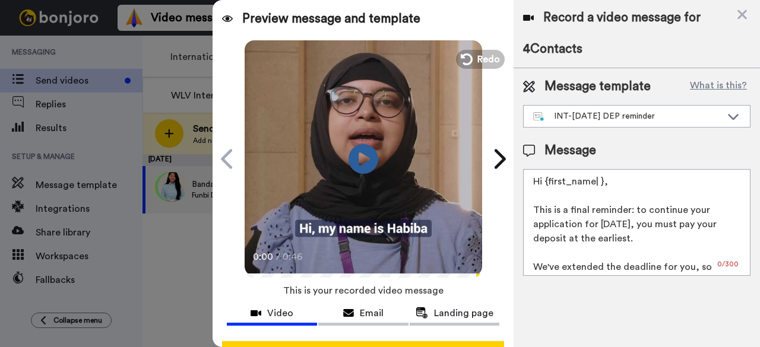
scroll to position [46, 0]
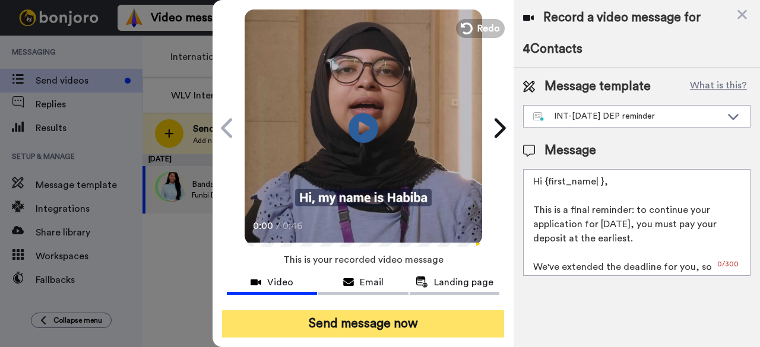
click at [348, 310] on button "Send message now" at bounding box center [363, 323] width 282 height 27
